Goal: Find specific page/section: Find specific page/section

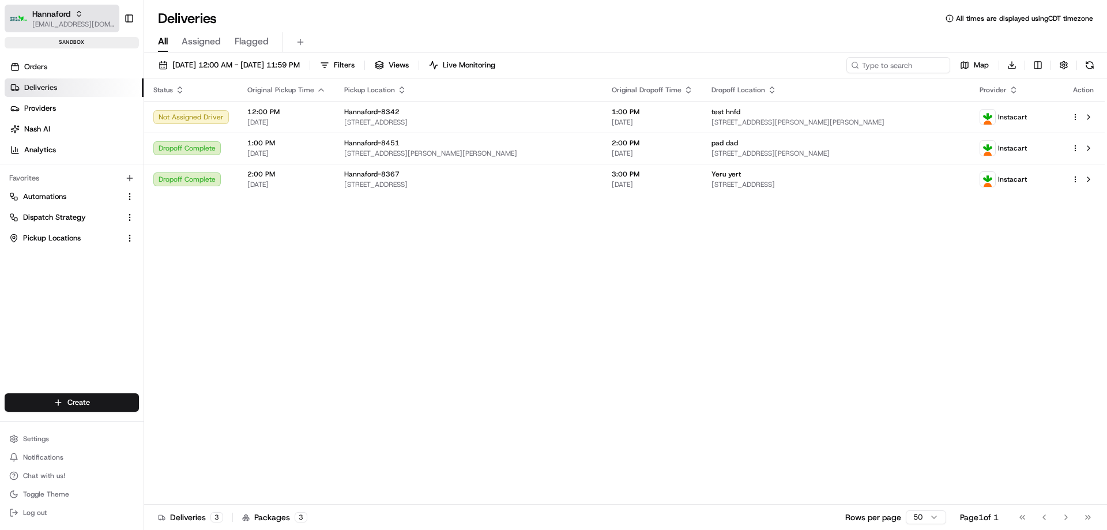
click at [81, 17] on icon "button" at bounding box center [79, 14] width 8 height 8
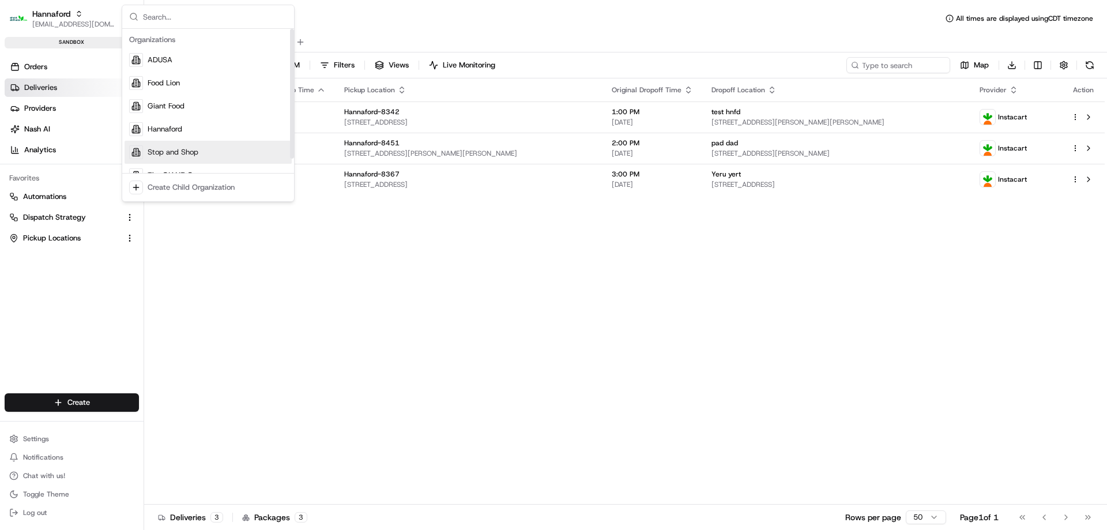
click at [180, 149] on span "Stop and Shop" at bounding box center [173, 152] width 51 height 10
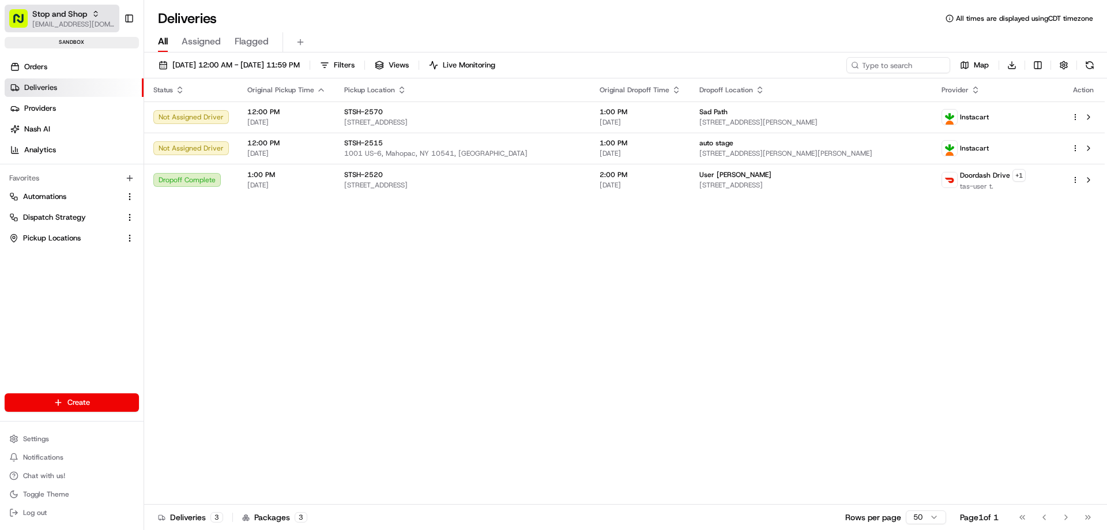
click at [81, 25] on span "[EMAIL_ADDRESS][DOMAIN_NAME]" at bounding box center [73, 24] width 82 height 9
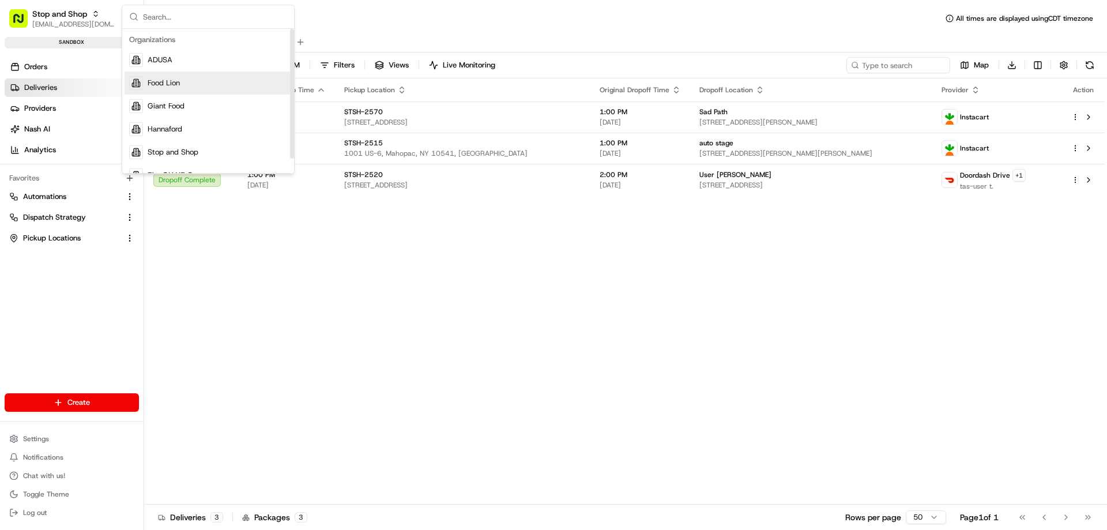
click at [156, 82] on span "Food Lion" at bounding box center [164, 83] width 32 height 10
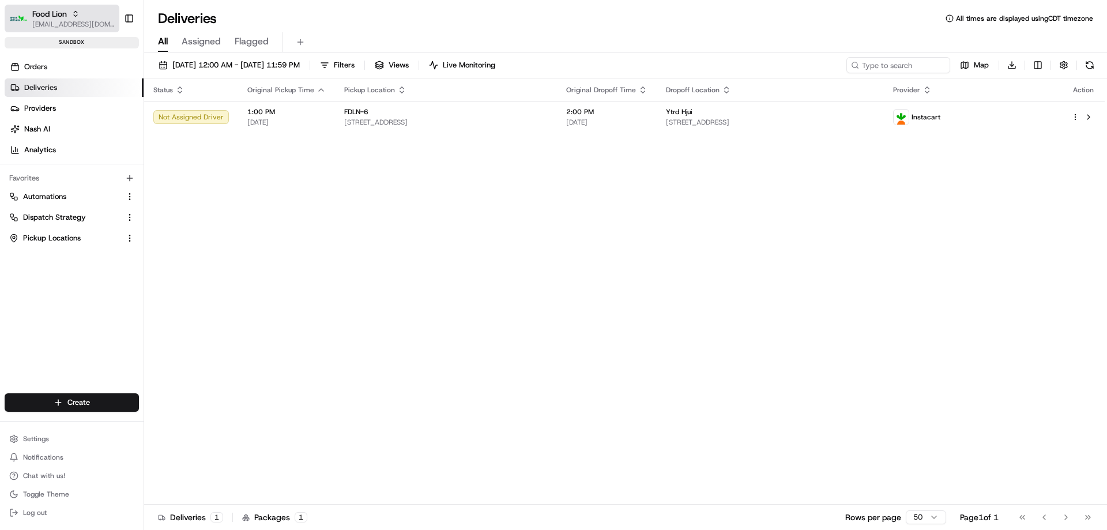
click at [78, 18] on div "Food Lion" at bounding box center [73, 14] width 82 height 12
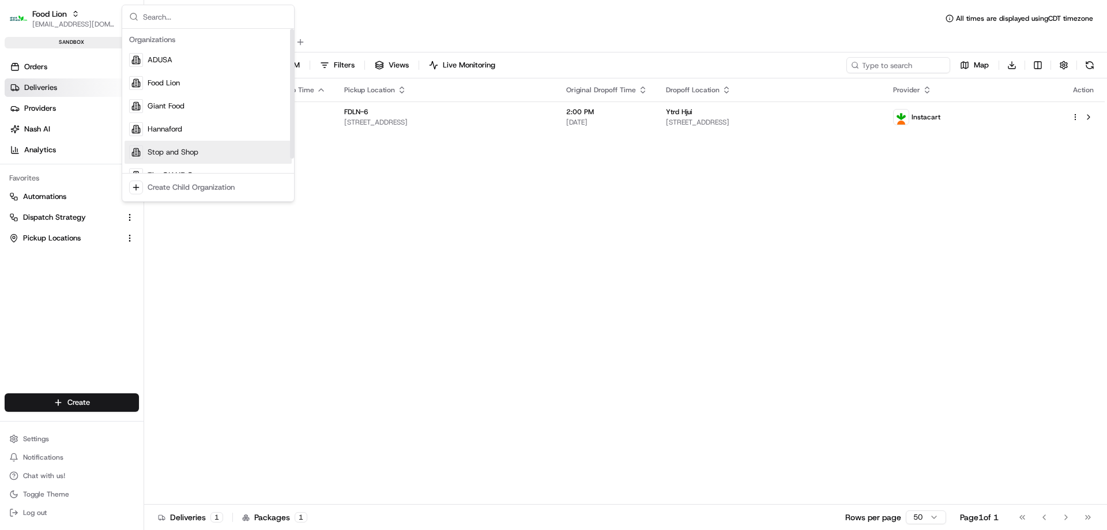
click at [165, 150] on span "Stop and Shop" at bounding box center [173, 152] width 51 height 10
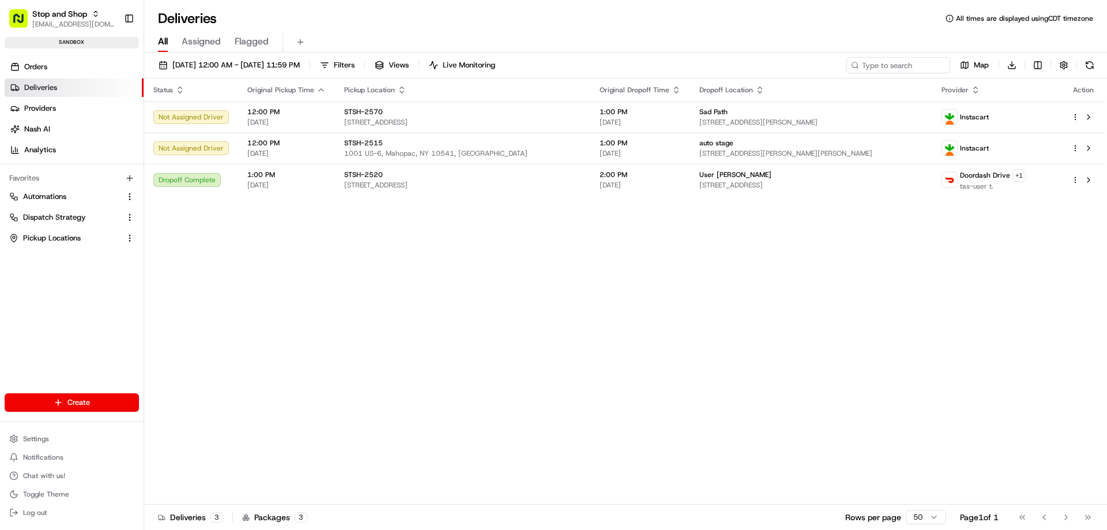
click at [758, 22] on div "Deliveries All times are displayed using CDT timezone" at bounding box center [625, 18] width 963 height 18
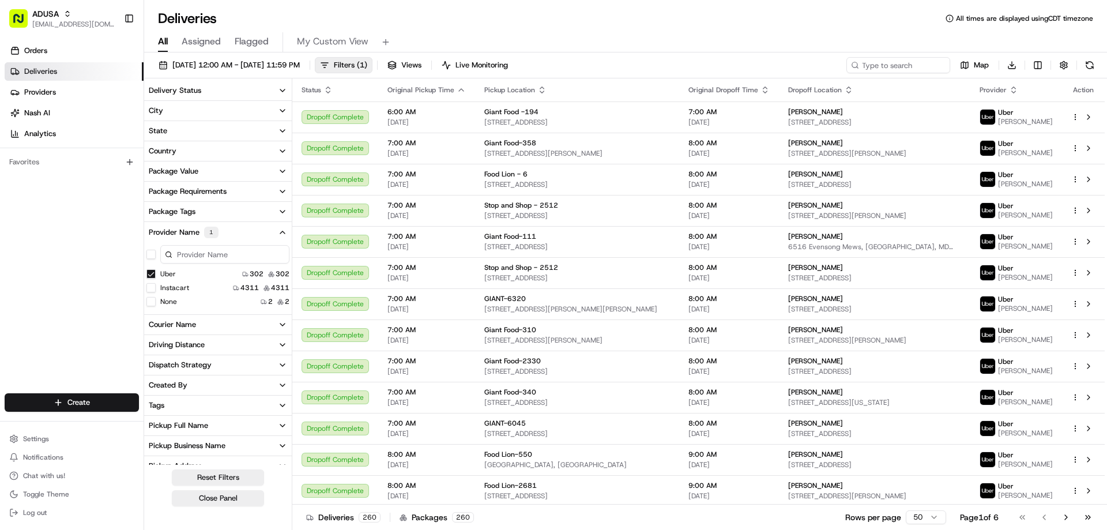
click at [715, 20] on div "Deliveries All times are displayed using CDT timezone" at bounding box center [625, 18] width 963 height 18
click at [458, 26] on div "Deliveries All times are displayed using CDT timezone" at bounding box center [625, 18] width 963 height 18
click at [815, 25] on div "Deliveries All times are displayed using CDT timezone" at bounding box center [625, 18] width 963 height 18
click at [628, 31] on div "All Assigned Flagged My Custom View" at bounding box center [625, 40] width 963 height 25
click at [767, 29] on div "All Assigned Flagged My Custom View" at bounding box center [625, 40] width 963 height 25
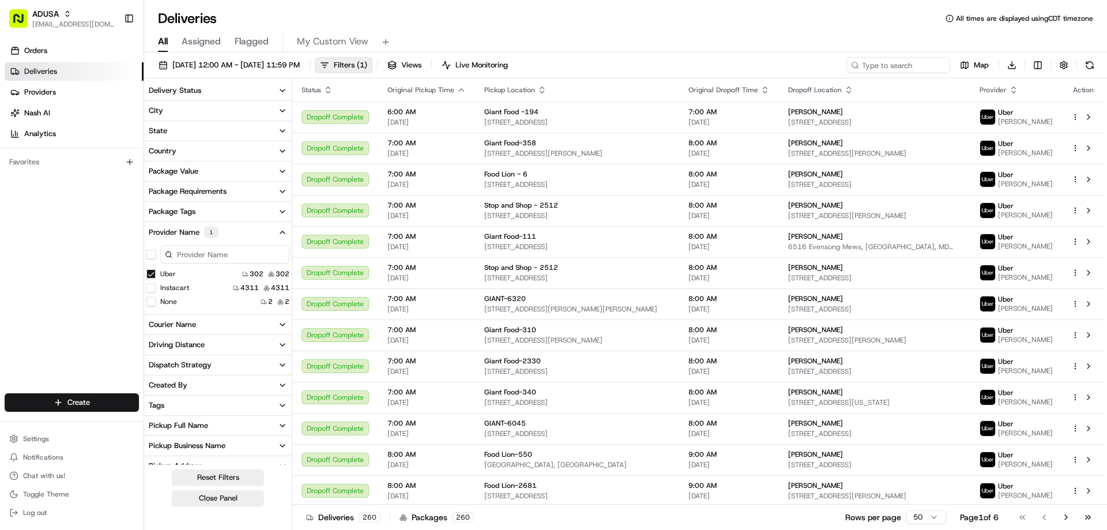
click at [770, 35] on div "All Assigned Flagged My Custom View" at bounding box center [625, 42] width 963 height 20
drag, startPoint x: 711, startPoint y: 30, endPoint x: 721, endPoint y: 29, distance: 9.8
click at [711, 30] on div "All Assigned Flagged My Custom View" at bounding box center [625, 40] width 963 height 25
click at [750, 30] on div "All Assigned Flagged My Custom View" at bounding box center [625, 40] width 963 height 25
